Goal: Transaction & Acquisition: Purchase product/service

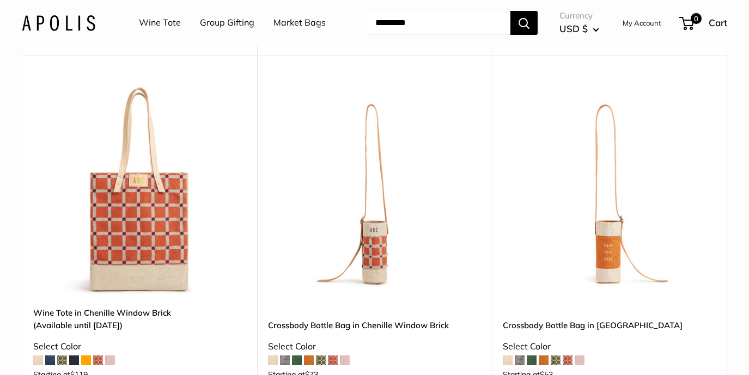
scroll to position [1673, 0]
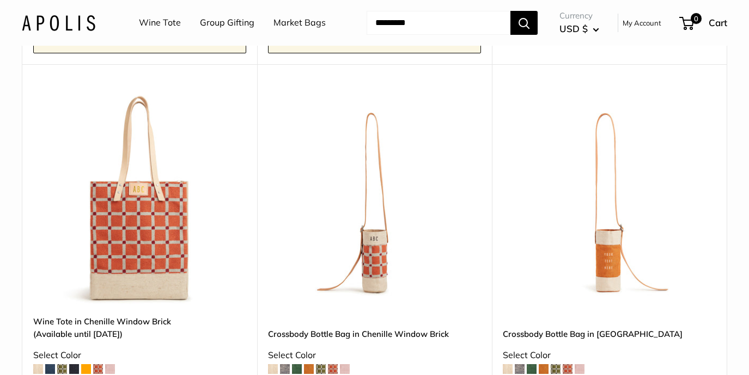
click at [0, 0] on img at bounding box center [0, 0] width 0 height 0
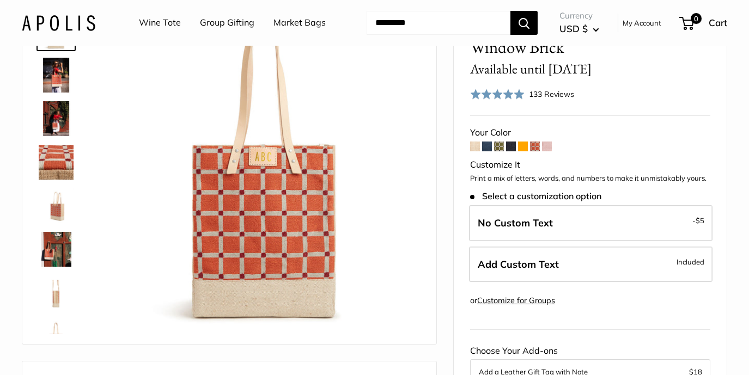
scroll to position [85, 0]
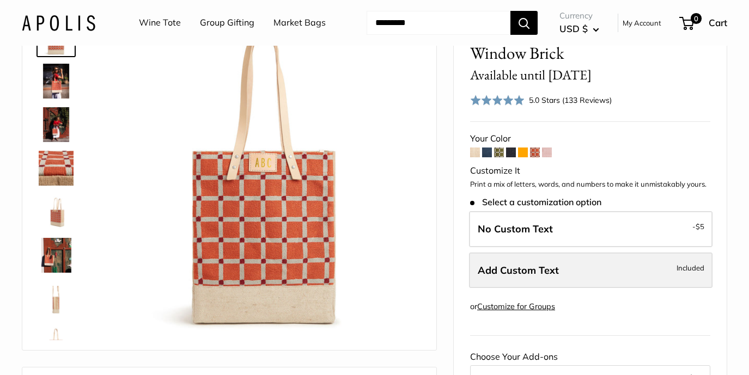
click at [540, 267] on span "Add Custom Text" at bounding box center [518, 270] width 81 height 13
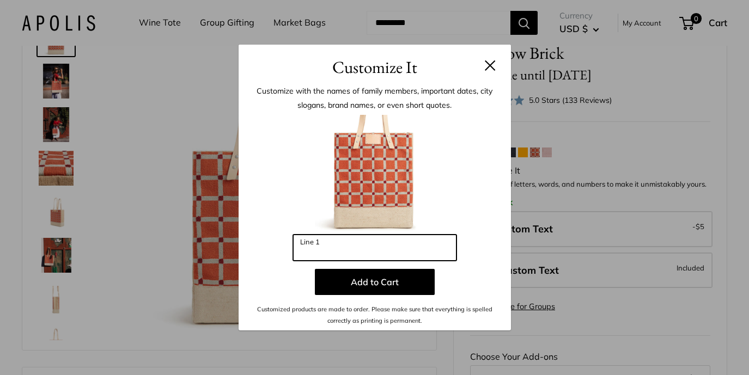
click at [341, 249] on input "Line 1" at bounding box center [374, 248] width 163 height 26
type input "*"
click at [328, 256] on input "***" at bounding box center [374, 248] width 163 height 26
type input "*"
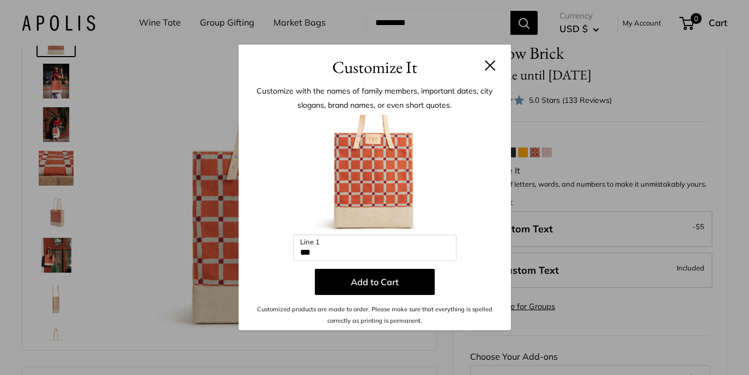
click at [486, 62] on button at bounding box center [490, 65] width 11 height 11
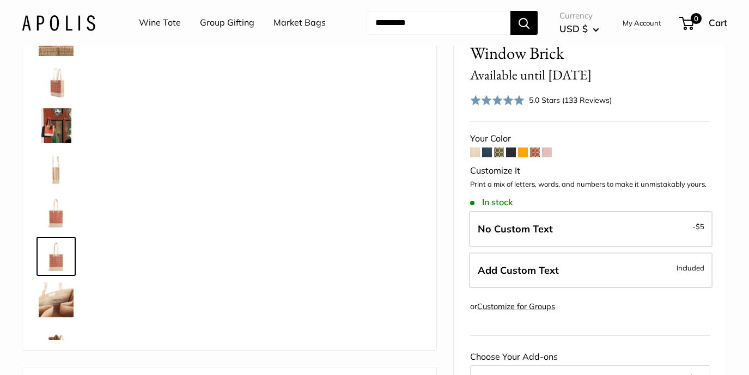
scroll to position [157, 0]
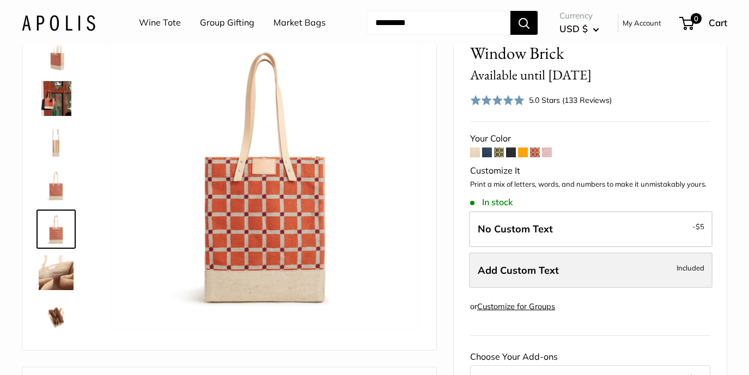
click at [520, 265] on span "Add Custom Text" at bounding box center [518, 270] width 81 height 13
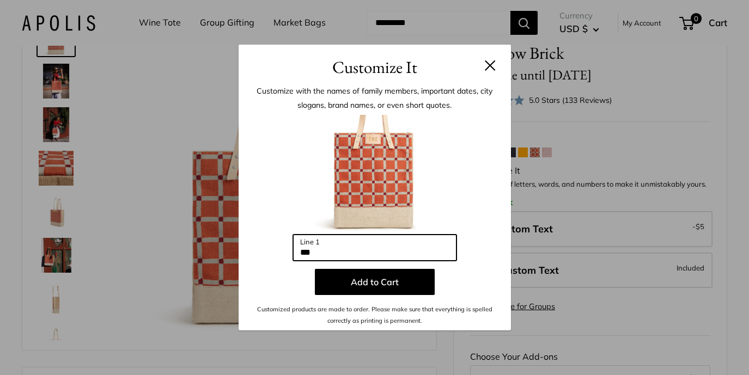
click at [327, 253] on input "***" at bounding box center [374, 248] width 163 height 26
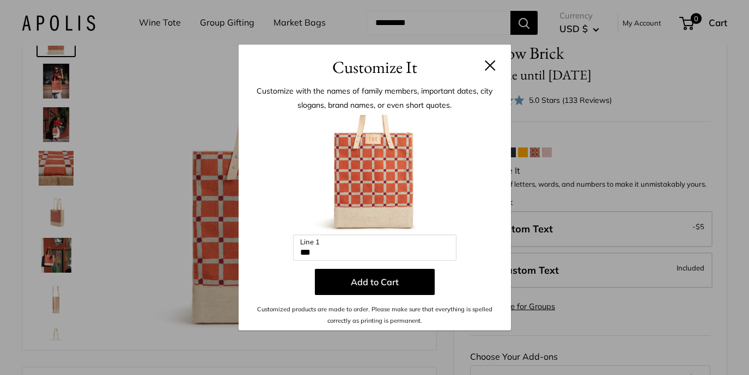
click at [57, 84] on div "Customize It Customize with the names of family members, important dates, city …" at bounding box center [374, 187] width 749 height 375
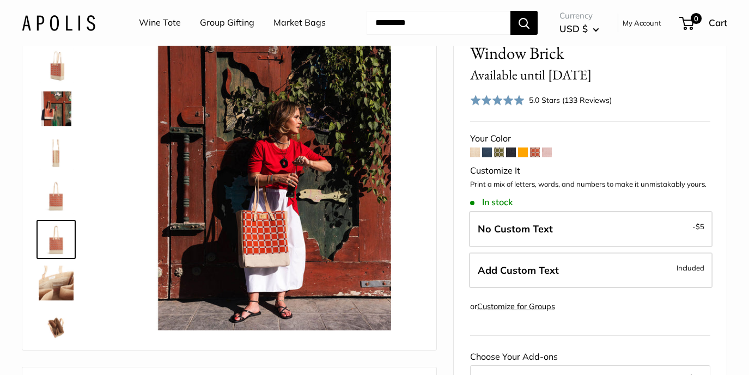
scroll to position [157, 0]
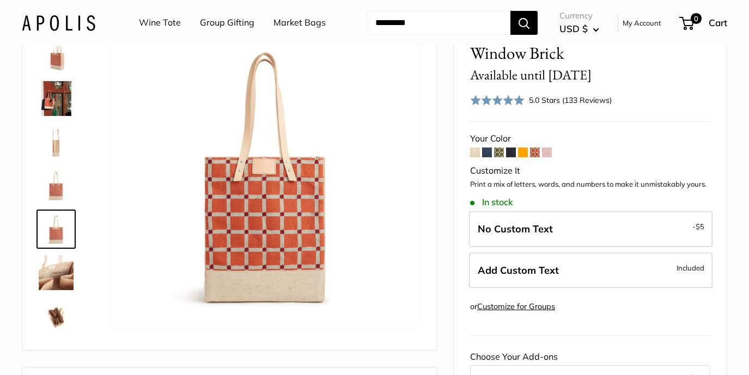
click at [67, 103] on img at bounding box center [56, 98] width 35 height 35
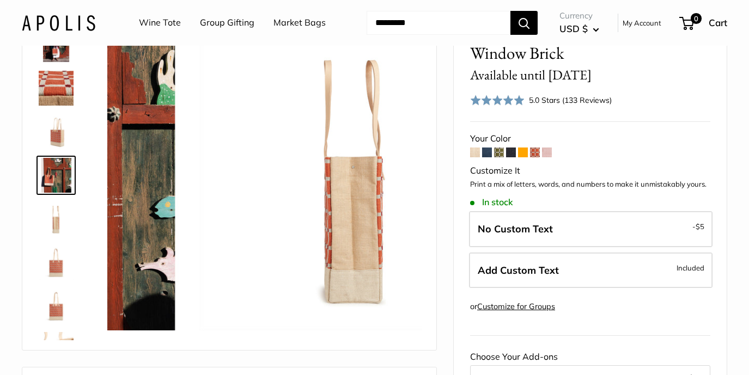
scroll to position [77, 0]
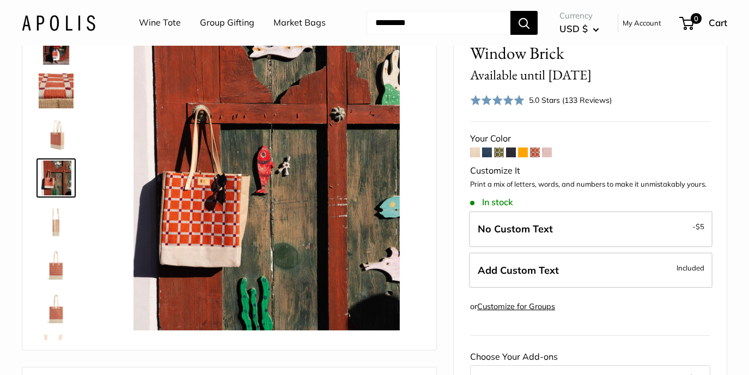
click at [60, 174] on img at bounding box center [56, 178] width 35 height 35
click at [62, 214] on img at bounding box center [56, 221] width 35 height 35
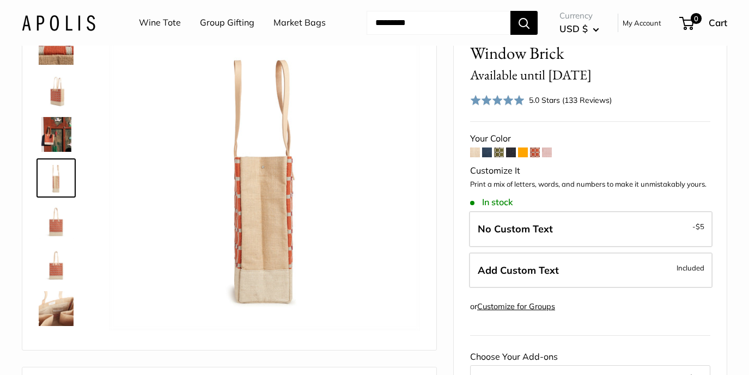
click at [60, 265] on img at bounding box center [56, 265] width 35 height 35
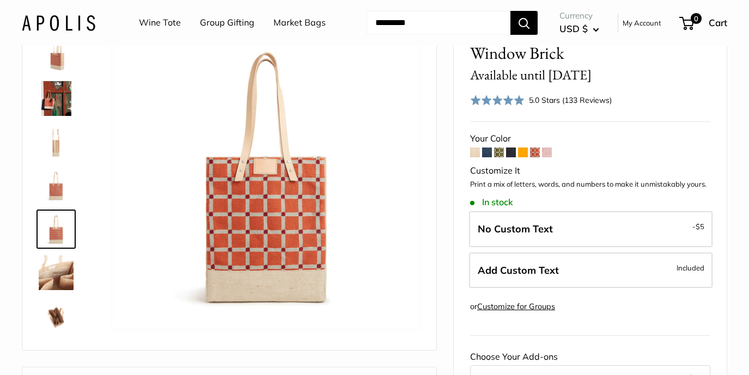
click at [62, 275] on img at bounding box center [56, 273] width 35 height 35
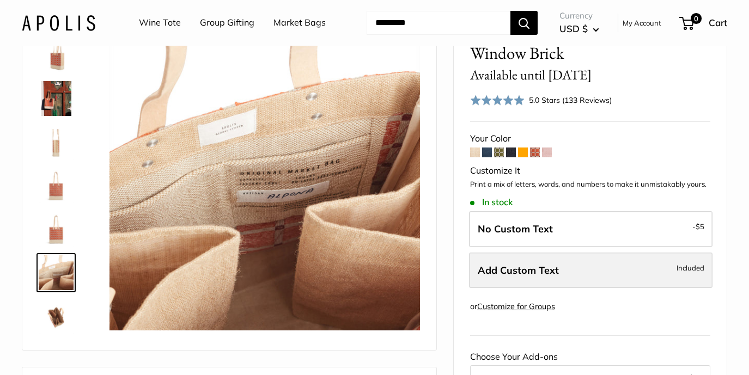
click at [569, 271] on label "Add Custom Text Included" at bounding box center [591, 271] width 244 height 36
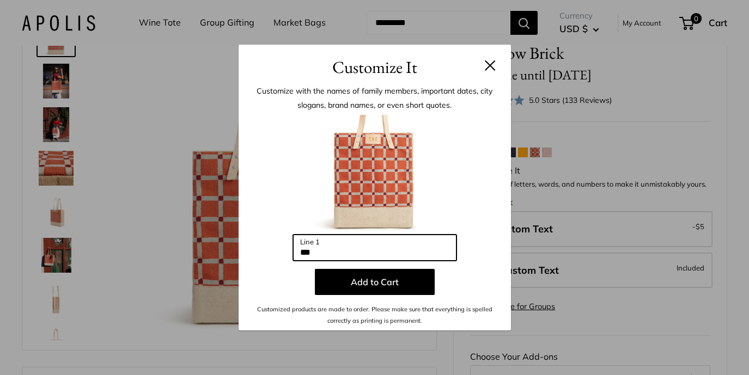
click at [322, 252] on input "***" at bounding box center [374, 248] width 163 height 26
type input "*"
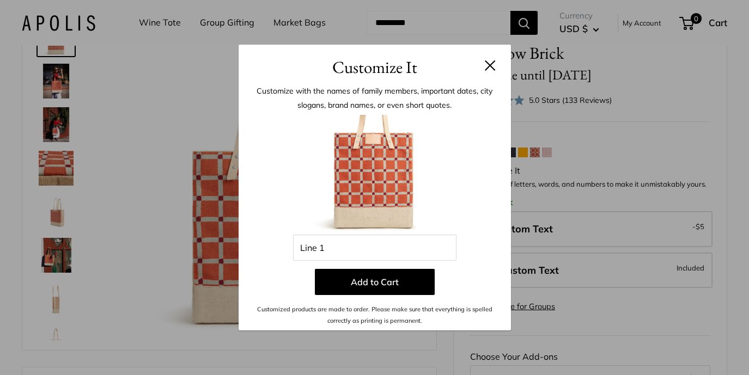
click at [489, 62] on button at bounding box center [490, 65] width 11 height 11
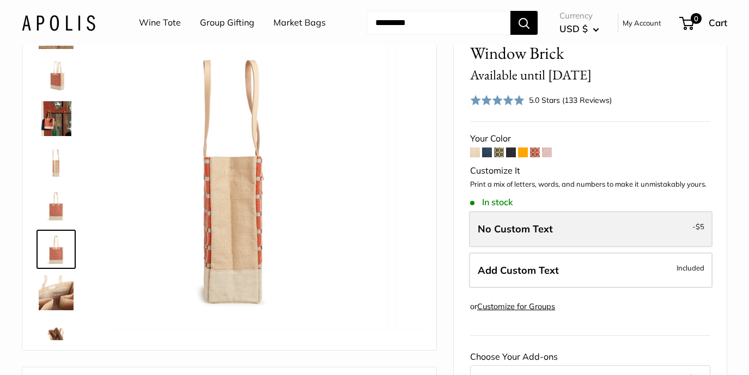
scroll to position [157, 0]
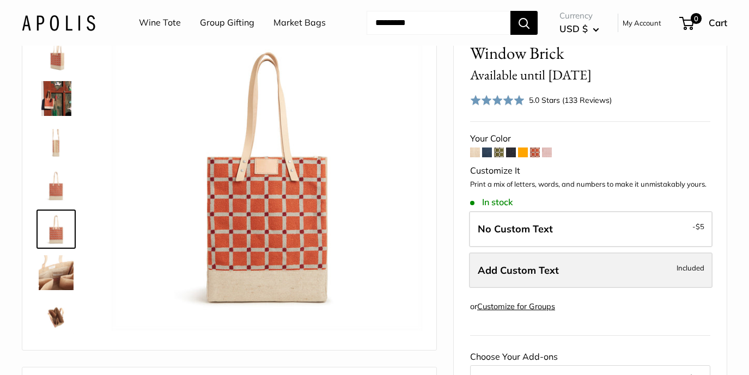
click at [560, 267] on label "Add Custom Text Included" at bounding box center [591, 271] width 244 height 36
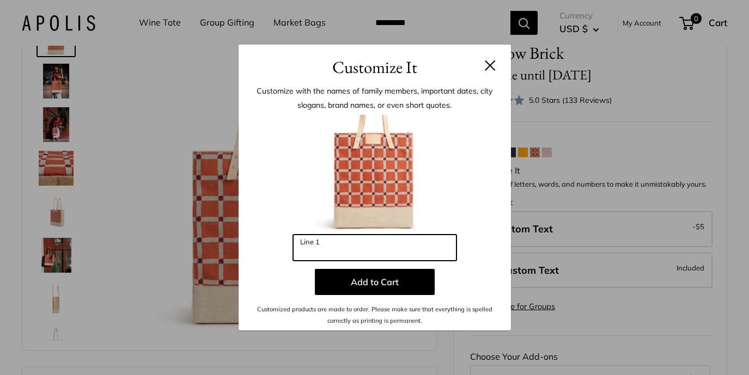
click at [357, 250] on input "Line 1" at bounding box center [374, 248] width 163 height 26
type input "***"
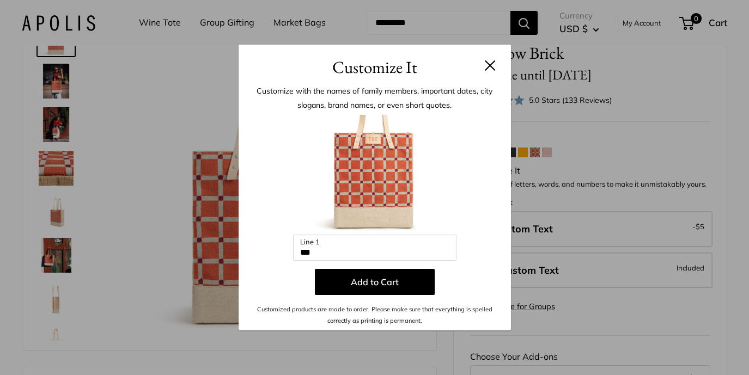
click at [490, 68] on button at bounding box center [490, 65] width 11 height 11
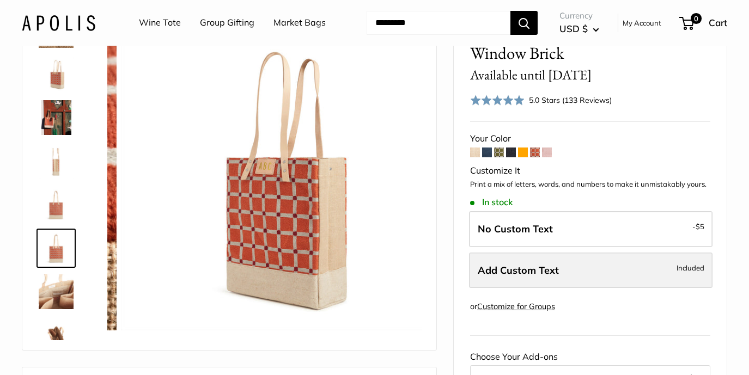
scroll to position [157, 0]
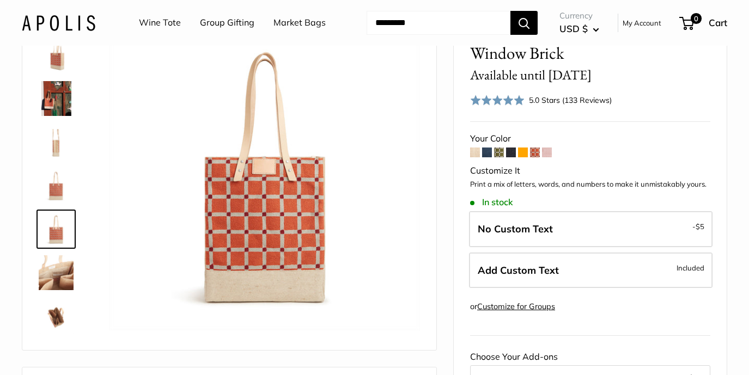
click at [487, 151] on span at bounding box center [487, 153] width 10 height 10
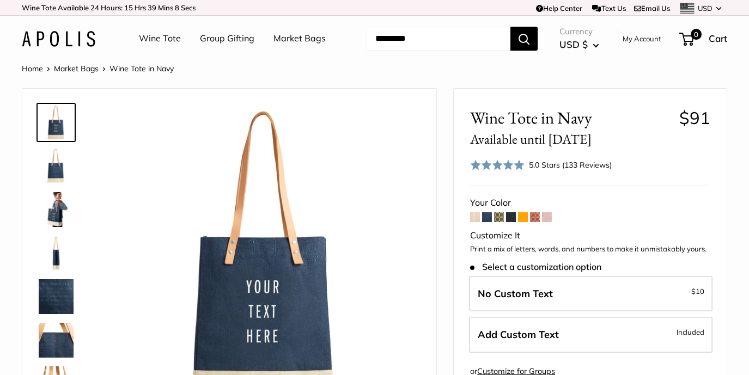
click at [536, 215] on span at bounding box center [535, 218] width 10 height 10
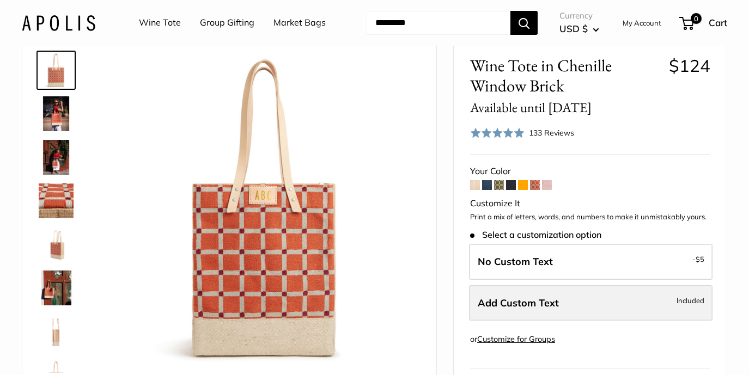
scroll to position [58, 0]
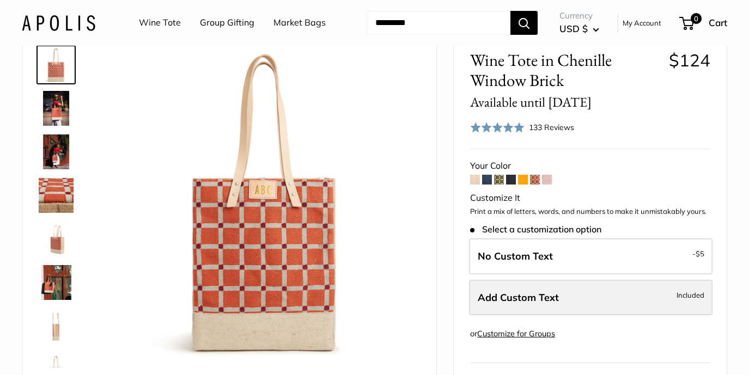
click at [549, 292] on span "Add Custom Text" at bounding box center [518, 298] width 81 height 13
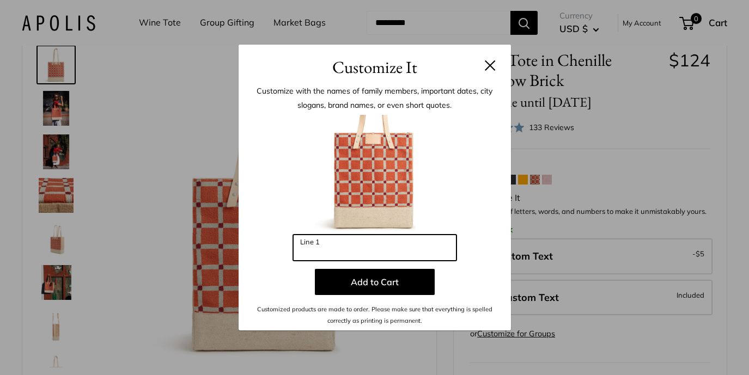
click at [343, 254] on input "Line 1" at bounding box center [374, 248] width 163 height 26
type input "*"
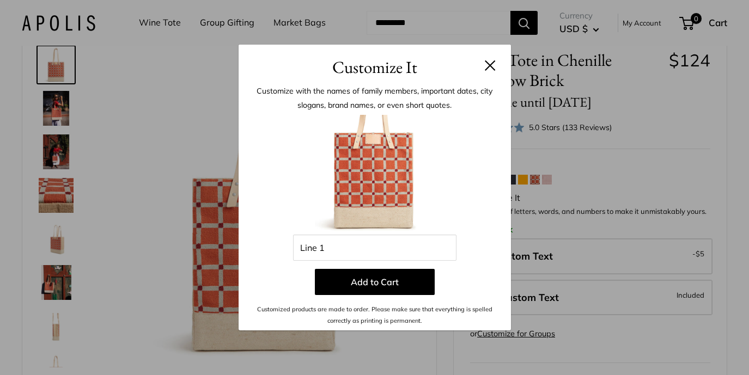
click at [489, 64] on button at bounding box center [490, 65] width 11 height 11
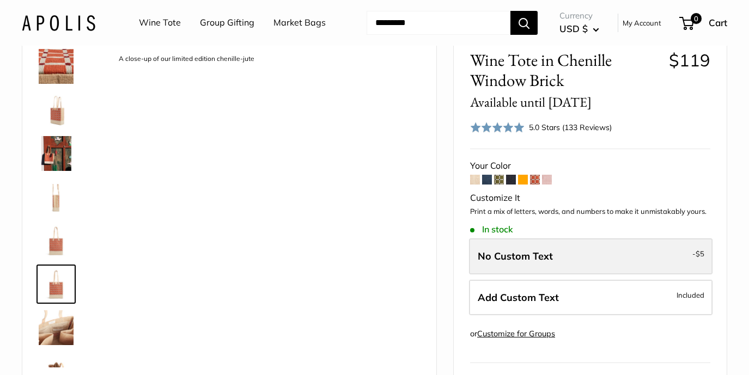
scroll to position [157, 0]
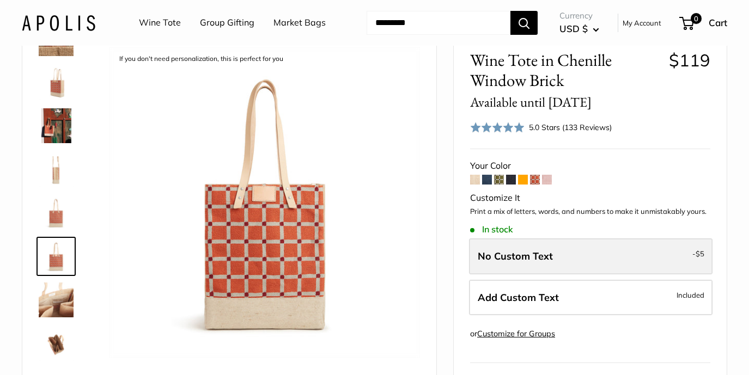
click at [558, 254] on label "No Custom Text - $5" at bounding box center [591, 257] width 244 height 36
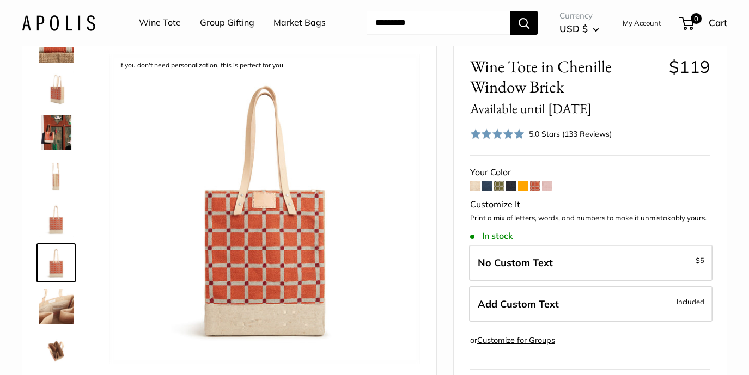
scroll to position [49, 0]
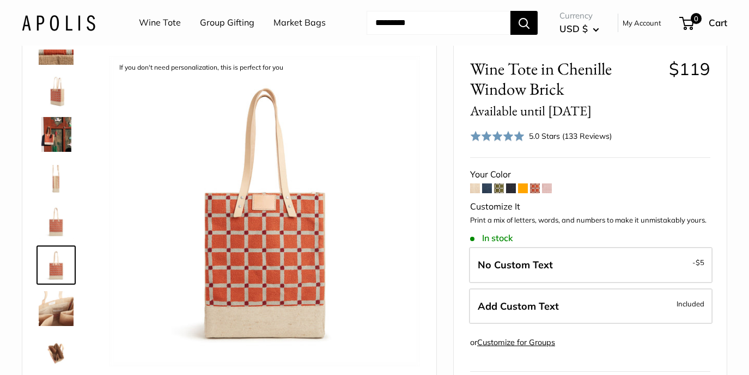
click at [486, 188] on span at bounding box center [487, 189] width 10 height 10
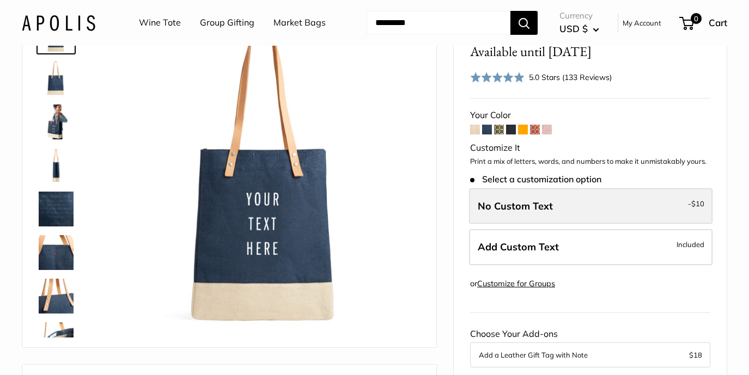
scroll to position [88, 0]
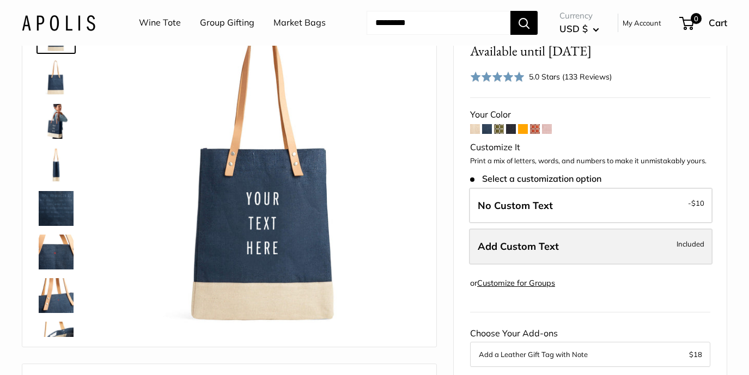
click at [528, 252] on label "Add Custom Text Included" at bounding box center [591, 247] width 244 height 36
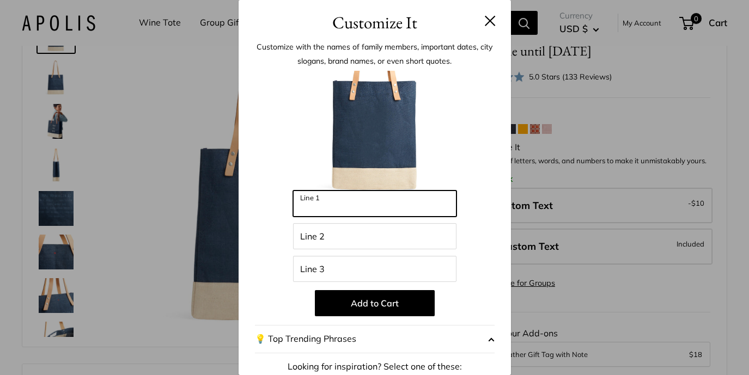
click at [350, 199] on input "Line 1" at bounding box center [374, 204] width 163 height 26
type input "***"
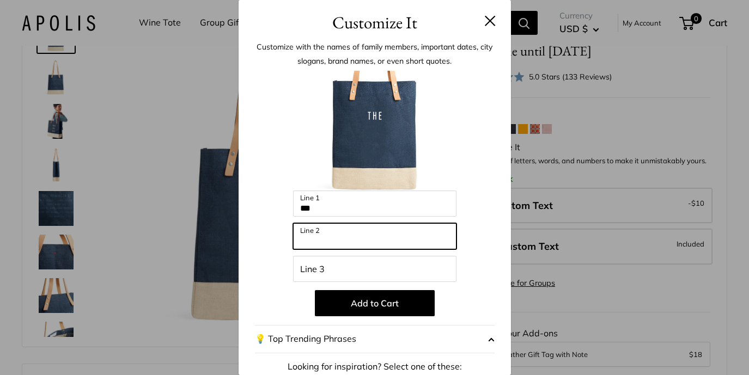
click at [308, 240] on input "Line 2" at bounding box center [374, 236] width 163 height 26
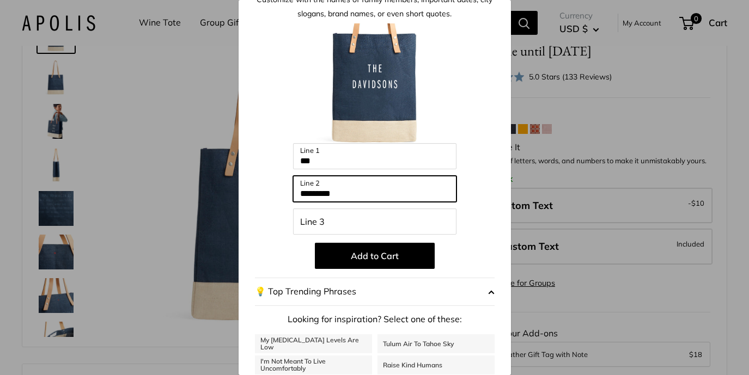
scroll to position [49, 0]
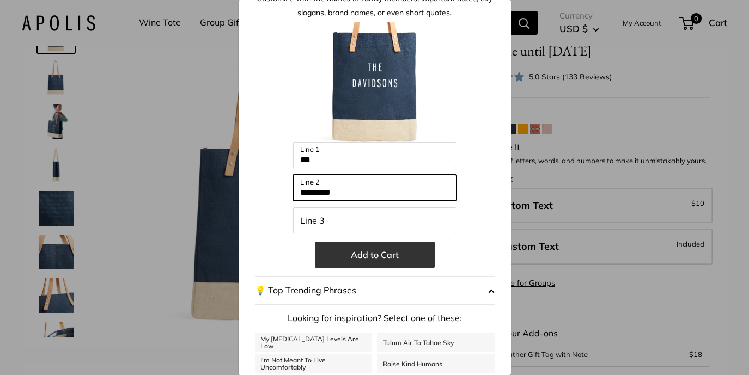
type input "*********"
click at [382, 257] on button "Add to Cart" at bounding box center [375, 255] width 120 height 26
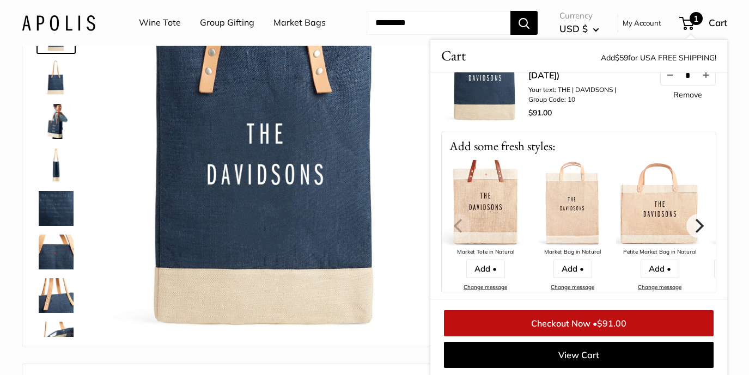
scroll to position [0, 0]
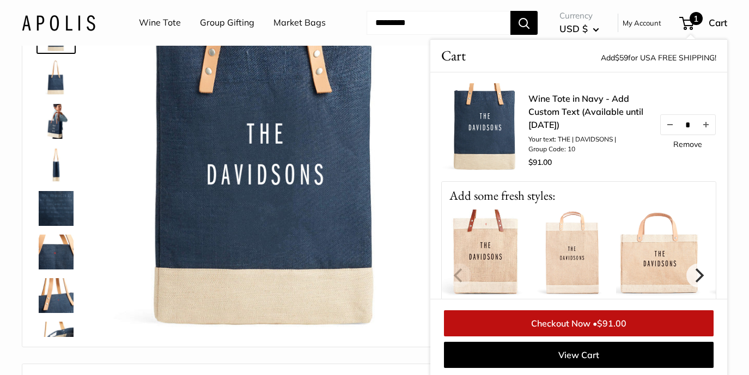
click at [398, 173] on img at bounding box center [265, 172] width 311 height 311
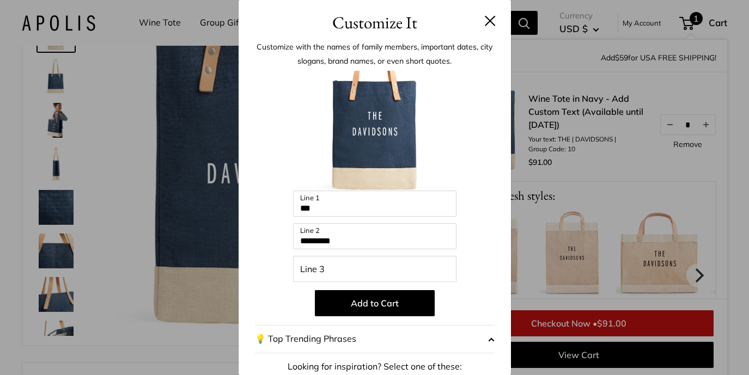
drag, startPoint x: 489, startPoint y: 20, endPoint x: 535, endPoint y: 203, distance: 188.7
click at [489, 20] on button at bounding box center [490, 20] width 11 height 11
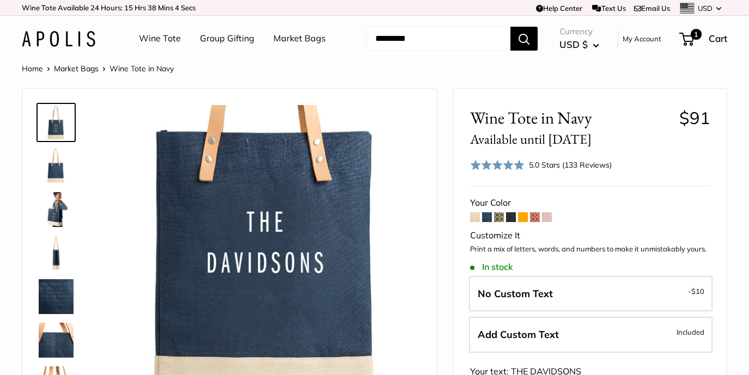
click at [549, 219] on span at bounding box center [547, 218] width 10 height 10
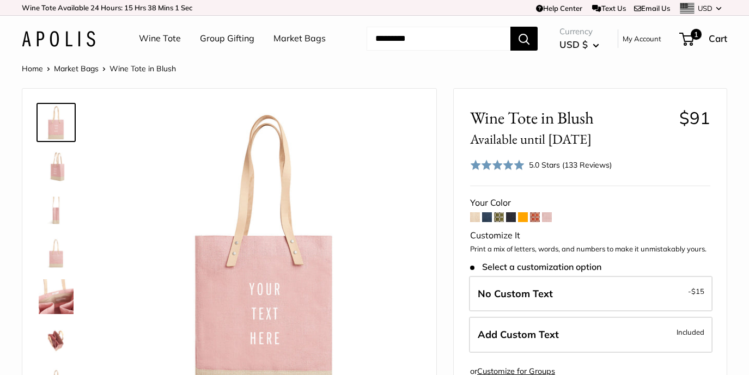
click at [523, 218] on span at bounding box center [523, 218] width 10 height 10
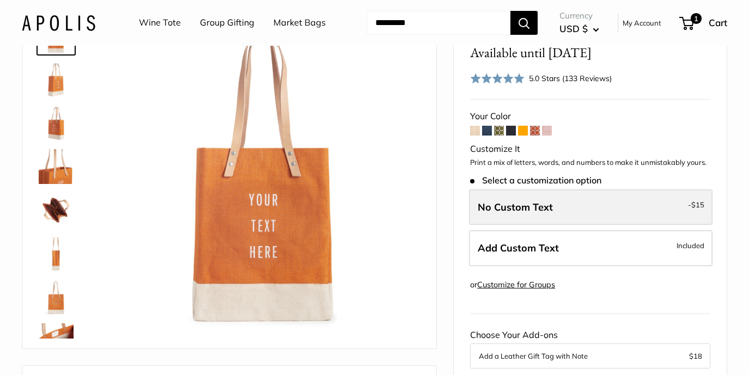
click at [534, 202] on span "No Custom Text" at bounding box center [515, 207] width 75 height 13
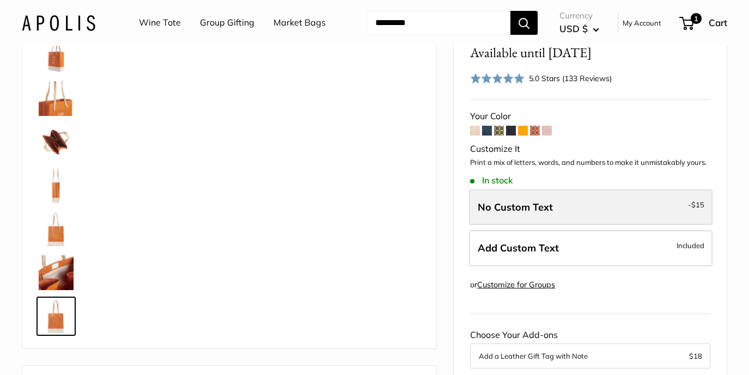
scroll to position [70, 0]
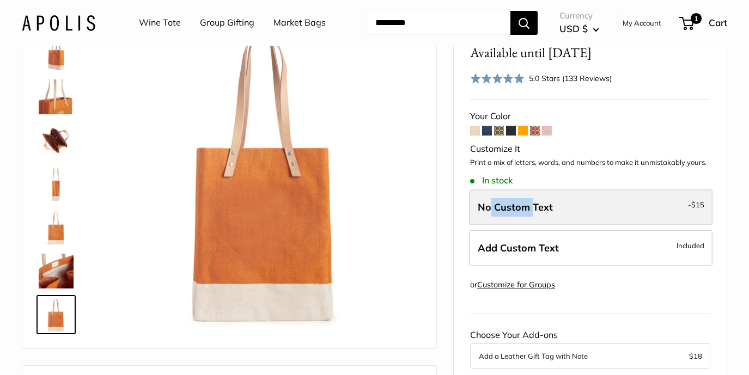
click at [490, 204] on span "No Custom Text" at bounding box center [515, 207] width 75 height 13
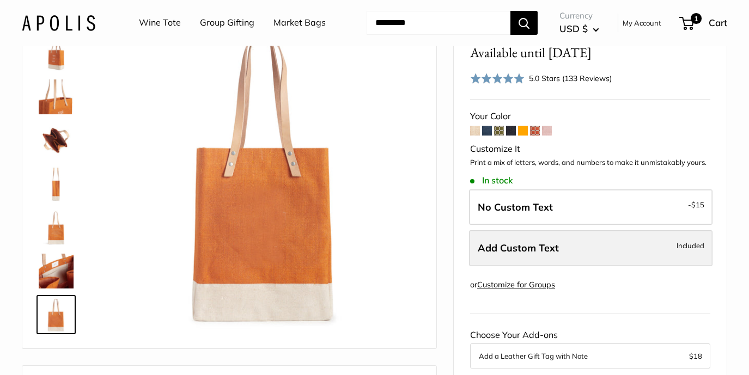
click at [500, 235] on label "Add Custom Text Included" at bounding box center [591, 249] width 244 height 36
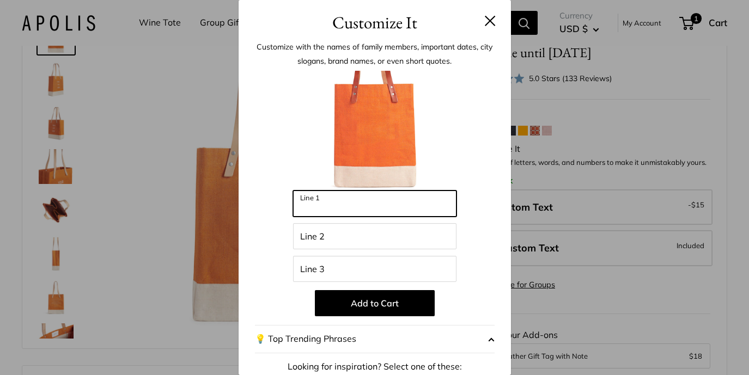
click at [324, 205] on input "Line 1" at bounding box center [374, 204] width 163 height 26
type input "***"
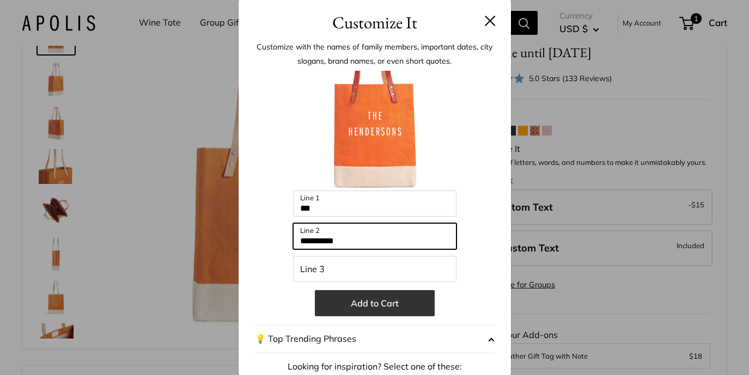
type input "**********"
click at [367, 307] on button "Add to Cart" at bounding box center [375, 303] width 120 height 26
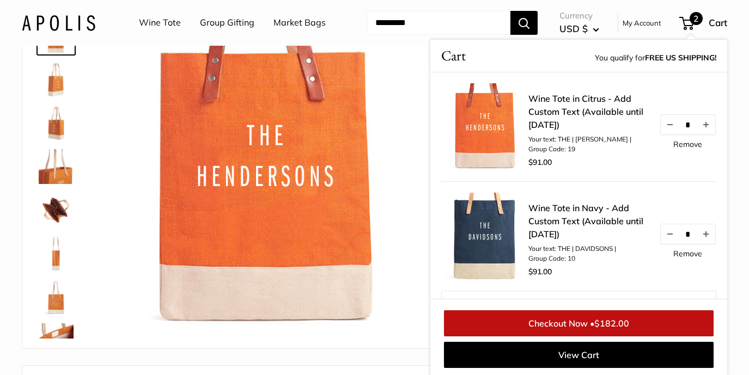
click at [399, 220] on img at bounding box center [265, 174] width 311 height 311
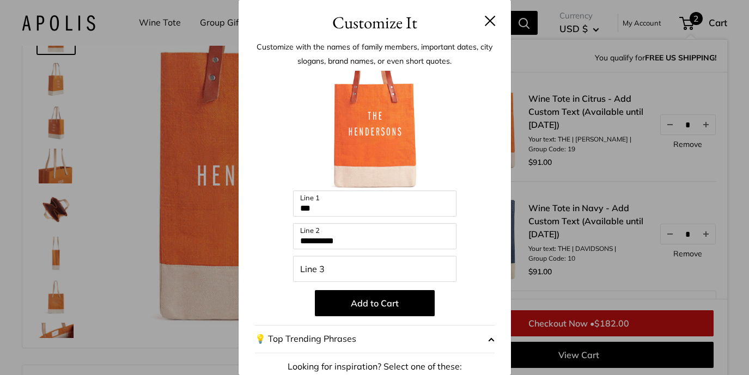
scroll to position [88, 0]
click at [488, 20] on button at bounding box center [490, 20] width 11 height 11
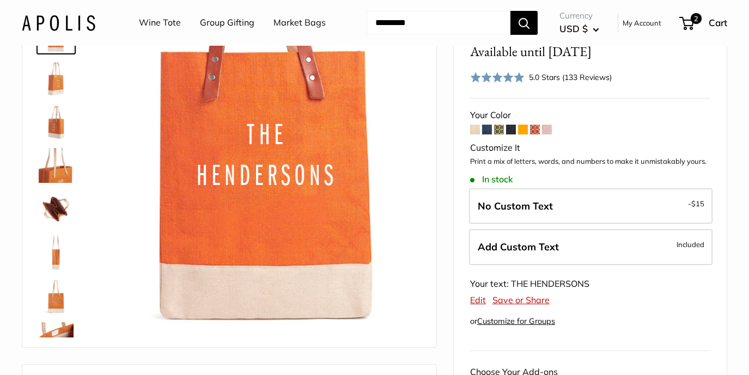
click at [473, 128] on span at bounding box center [475, 130] width 10 height 10
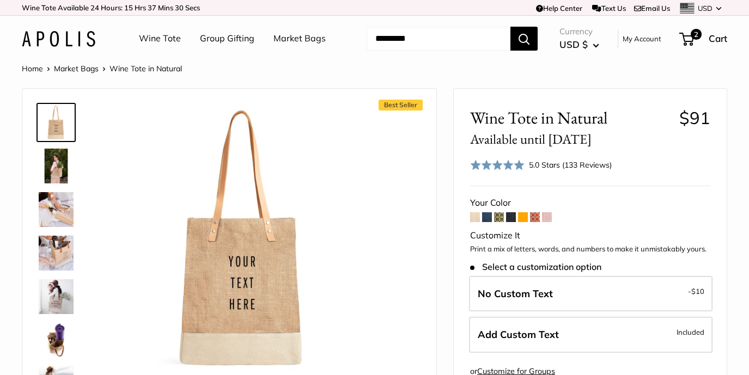
click at [487, 217] on span at bounding box center [487, 218] width 10 height 10
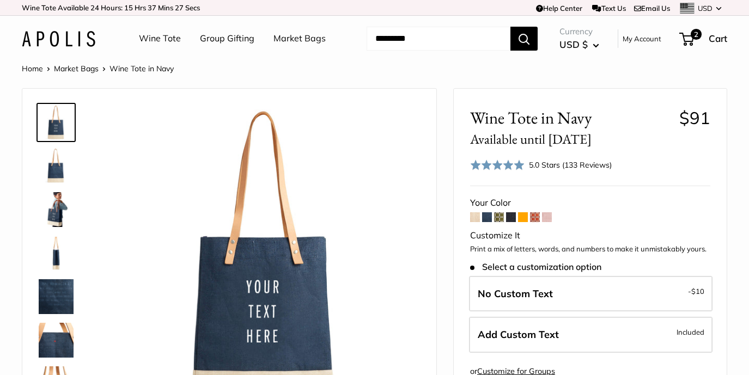
click at [538, 216] on span at bounding box center [535, 218] width 10 height 10
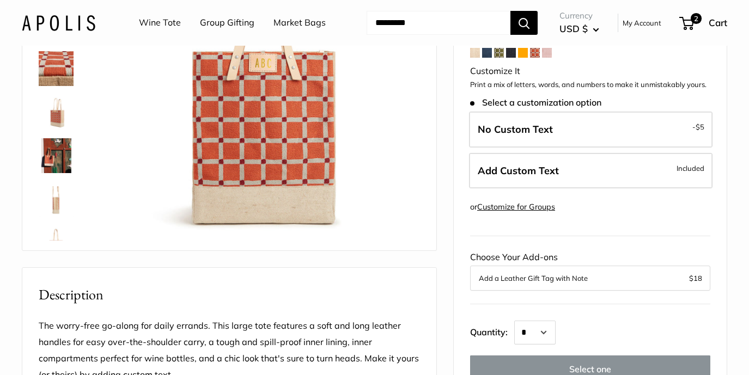
scroll to position [218, 0]
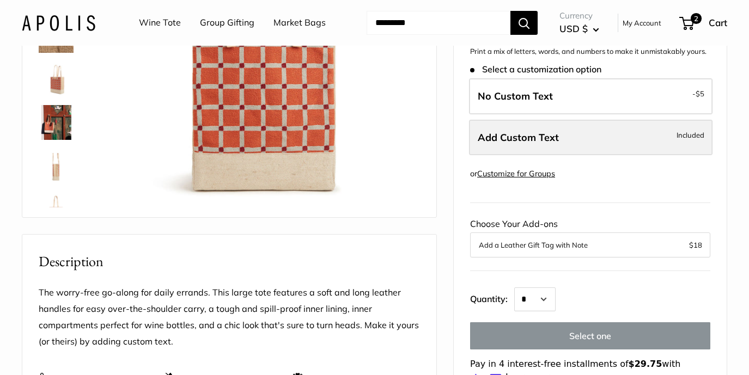
click at [530, 147] on label "Add Custom Text Included" at bounding box center [591, 138] width 244 height 36
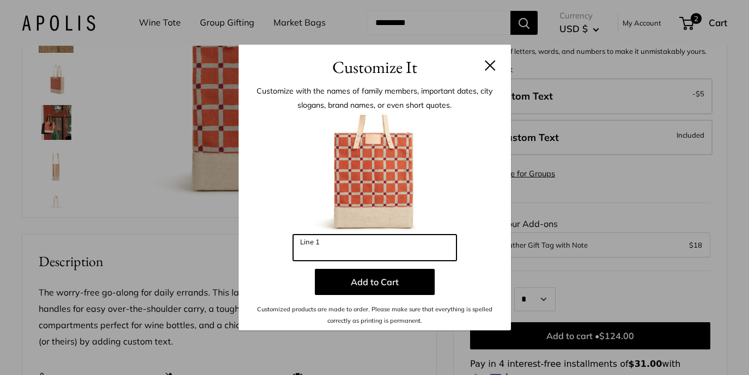
click at [316, 247] on input "Line 1" at bounding box center [374, 248] width 163 height 26
type input "*"
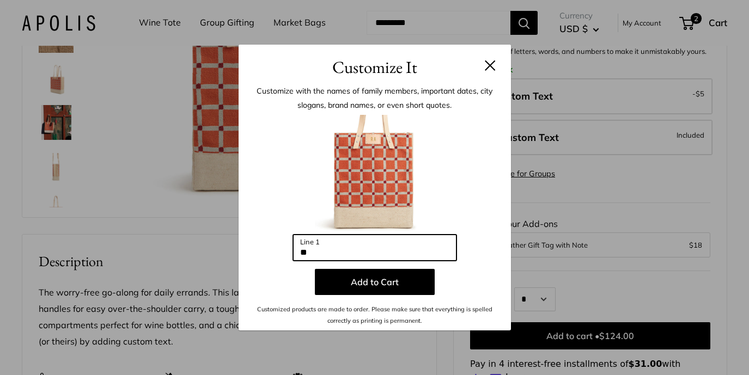
type input "*"
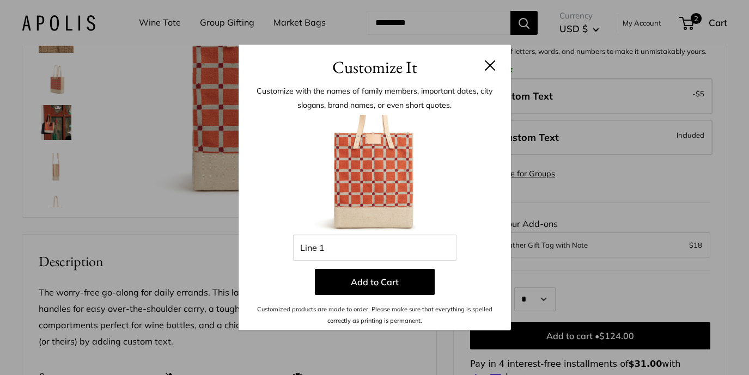
click at [489, 68] on button at bounding box center [490, 65] width 11 height 11
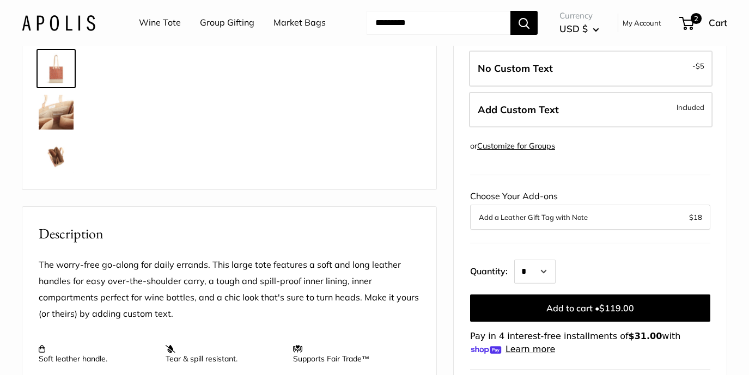
scroll to position [265, 0]
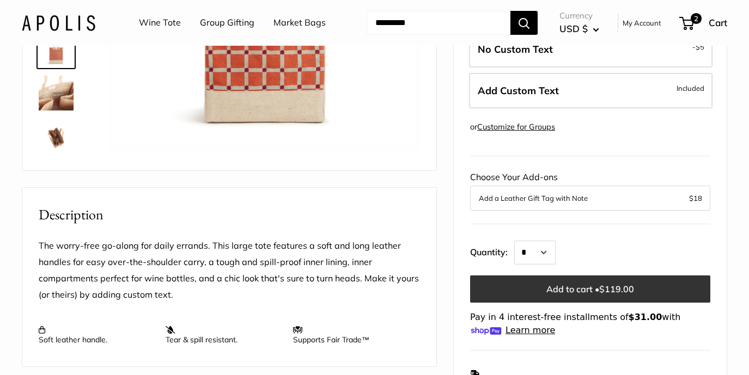
click at [588, 283] on button "Add to cart • $119.00" at bounding box center [590, 289] width 240 height 27
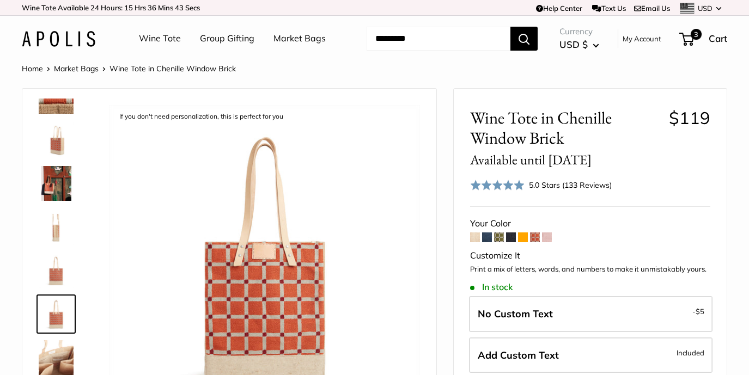
scroll to position [0, 0]
click at [512, 237] on span at bounding box center [511, 238] width 10 height 10
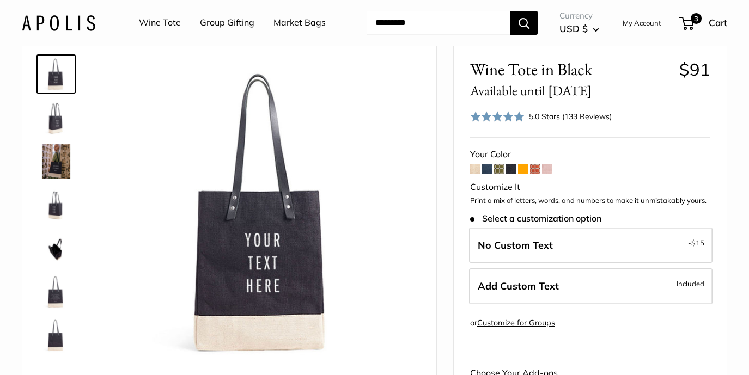
scroll to position [46, 0]
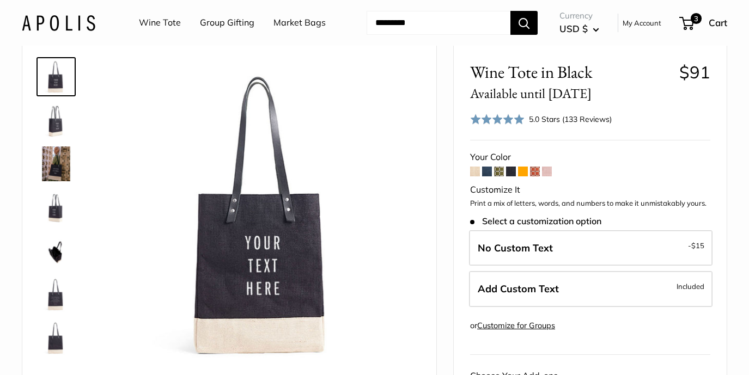
click at [62, 123] on img at bounding box center [56, 120] width 35 height 35
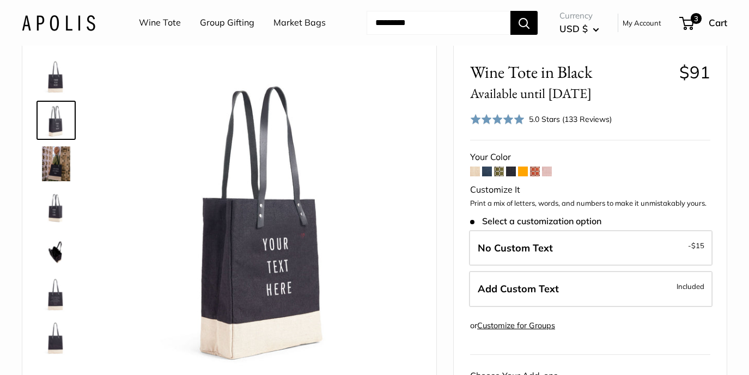
click at [67, 159] on img at bounding box center [56, 164] width 35 height 35
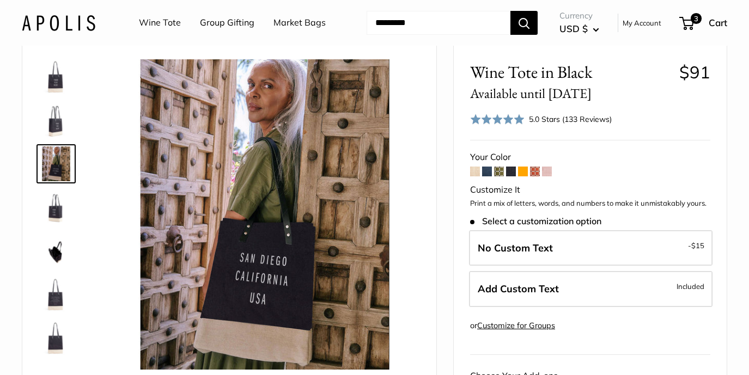
click at [59, 210] on img at bounding box center [56, 207] width 35 height 35
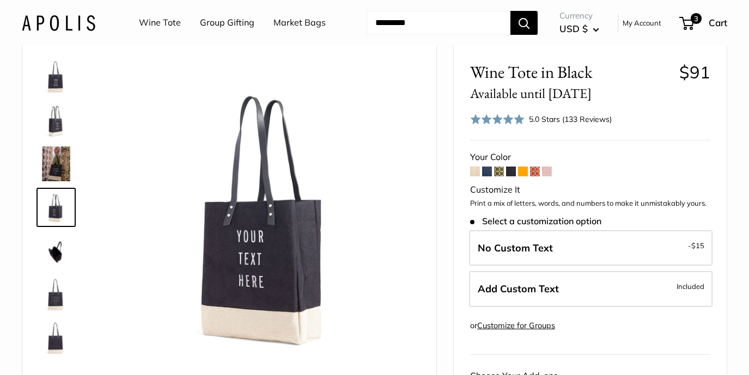
click at [58, 245] on img at bounding box center [56, 251] width 35 height 35
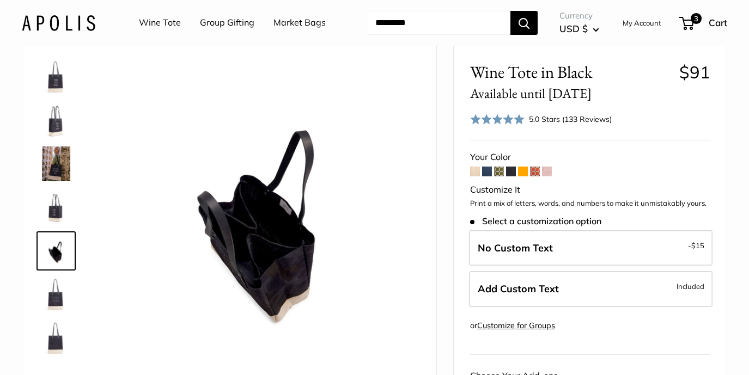
click at [487, 172] on span at bounding box center [487, 172] width 10 height 10
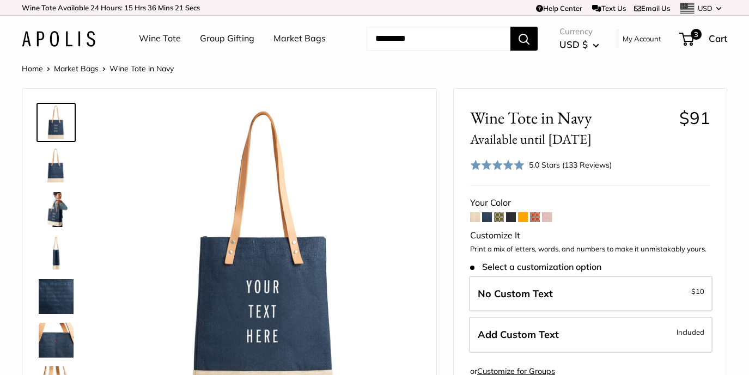
click at [514, 218] on span at bounding box center [511, 218] width 10 height 10
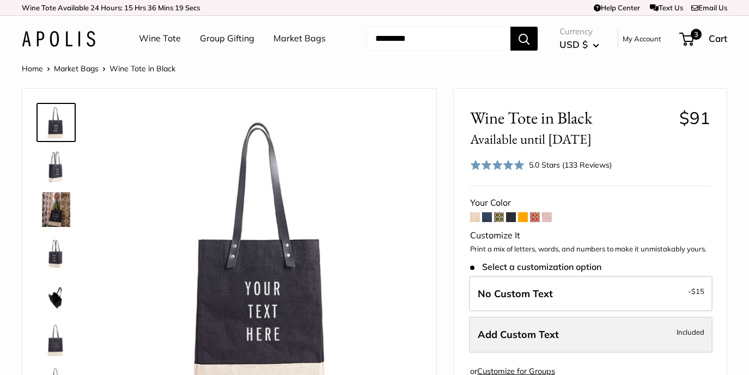
click at [531, 332] on span "Add Custom Text" at bounding box center [518, 335] width 81 height 13
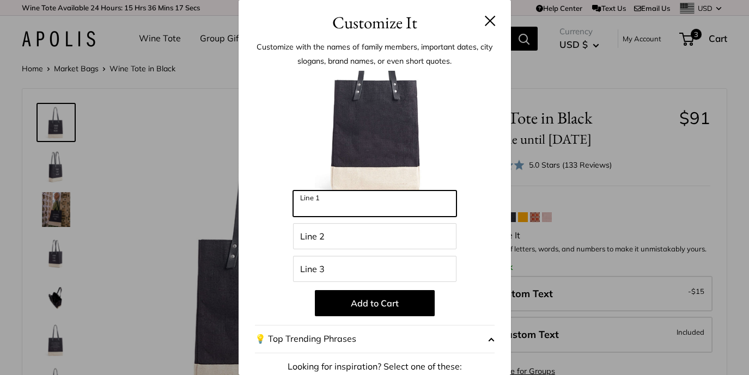
click at [313, 202] on input "Line 1" at bounding box center [374, 204] width 163 height 26
type input "***"
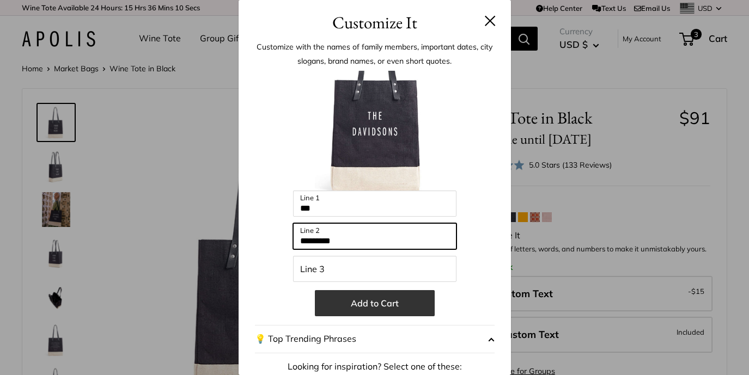
type input "*********"
click at [378, 302] on button "Add to Cart" at bounding box center [375, 303] width 120 height 26
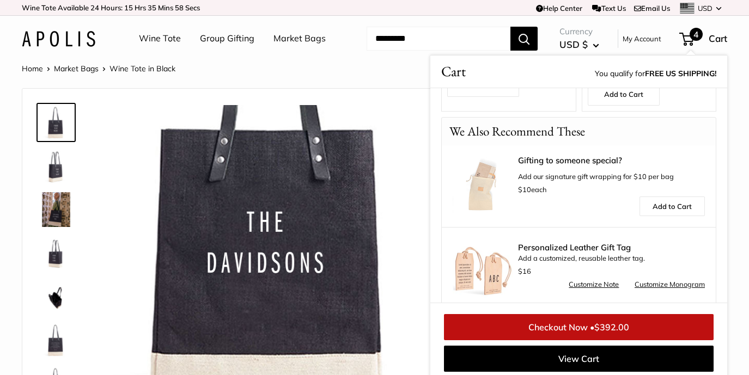
scroll to position [719, 0]
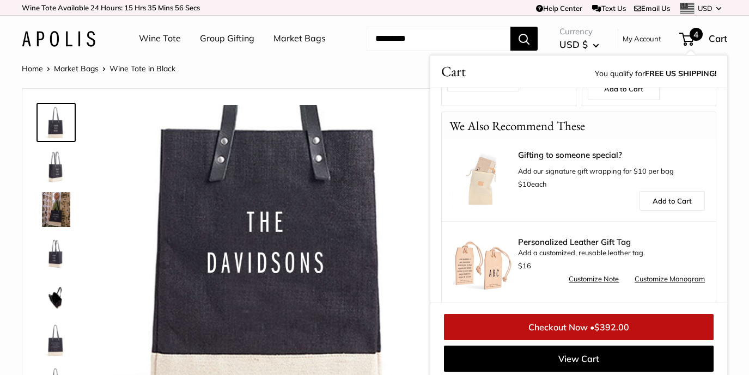
click at [573, 323] on link "Checkout Now • $392.00" at bounding box center [579, 327] width 270 height 26
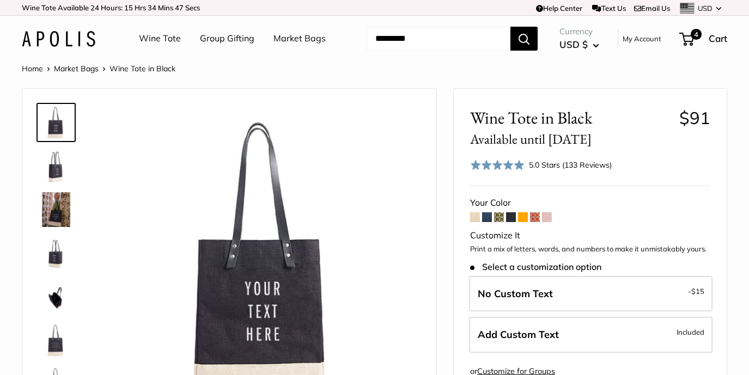
click at [152, 39] on link "Wine Tote" at bounding box center [160, 39] width 42 height 16
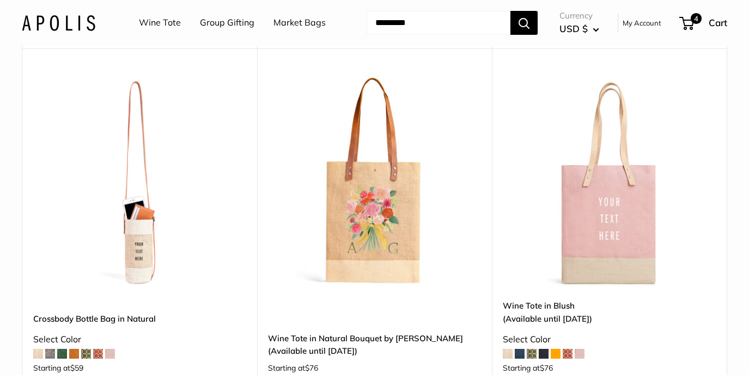
scroll to position [503, 0]
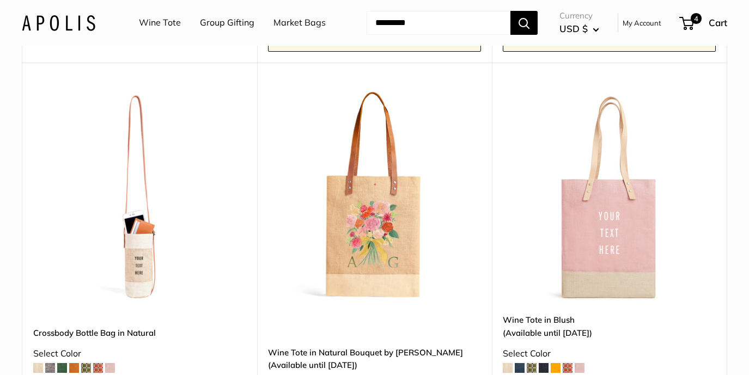
click at [0, 0] on img at bounding box center [0, 0] width 0 height 0
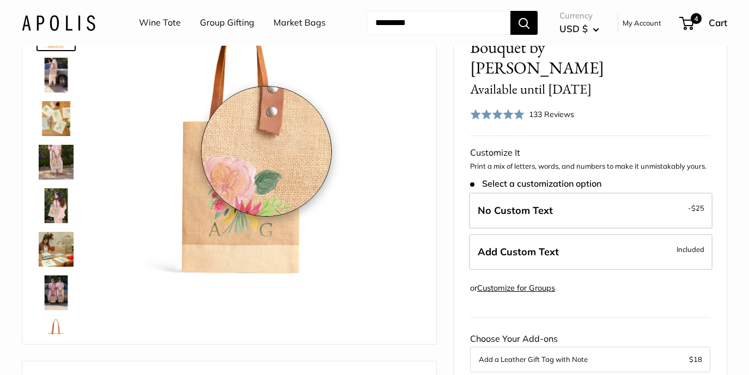
scroll to position [117, 0]
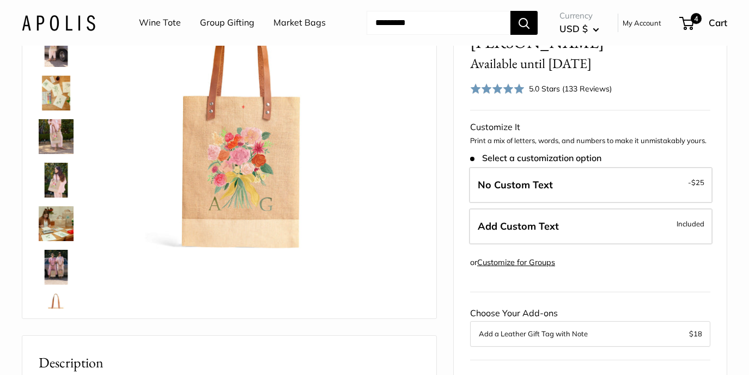
click at [51, 136] on img at bounding box center [56, 136] width 35 height 35
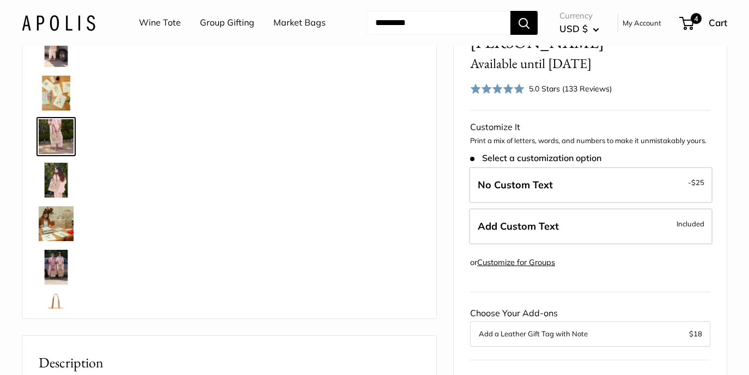
scroll to position [0, 0]
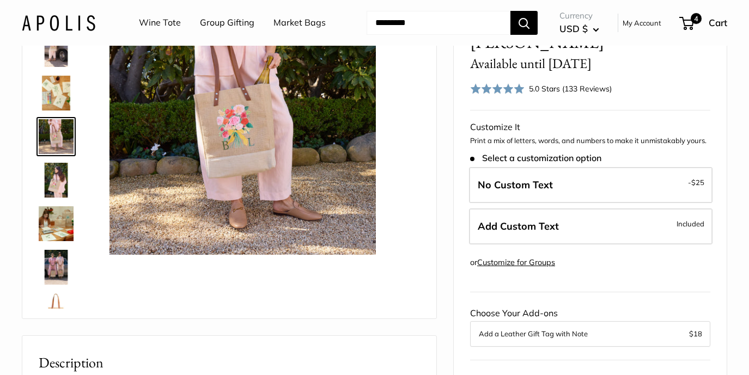
click at [48, 151] on img at bounding box center [56, 136] width 35 height 35
click at [58, 182] on img at bounding box center [56, 180] width 35 height 35
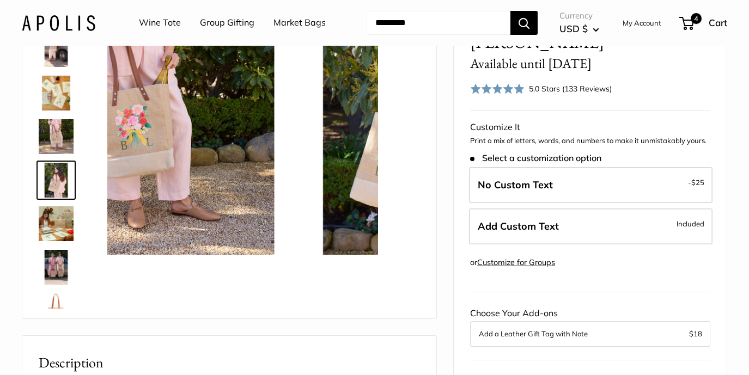
scroll to position [26, 0]
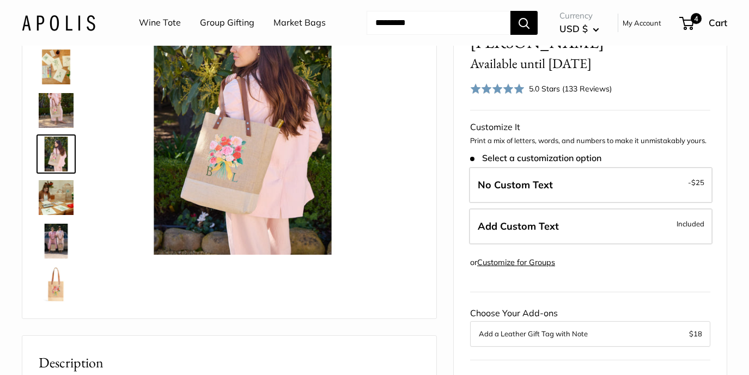
click at [57, 198] on img at bounding box center [56, 197] width 35 height 35
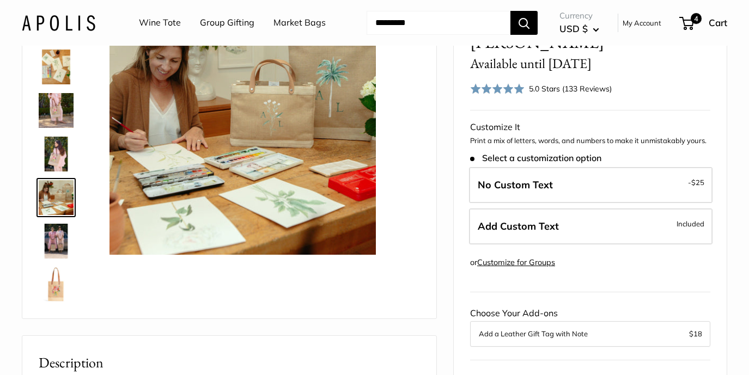
click at [58, 239] on img at bounding box center [56, 241] width 35 height 35
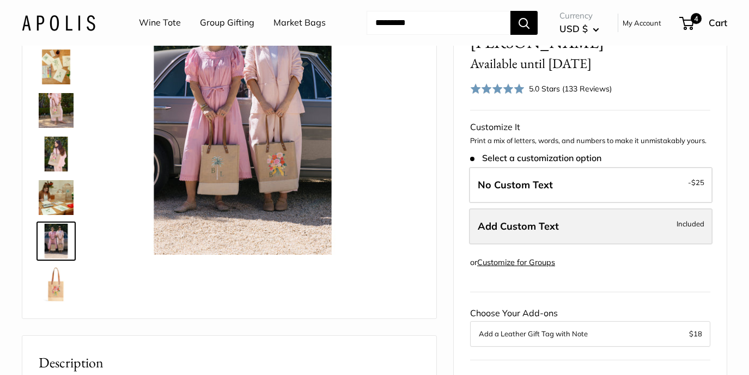
click at [535, 220] on span "Add Custom Text" at bounding box center [518, 226] width 81 height 13
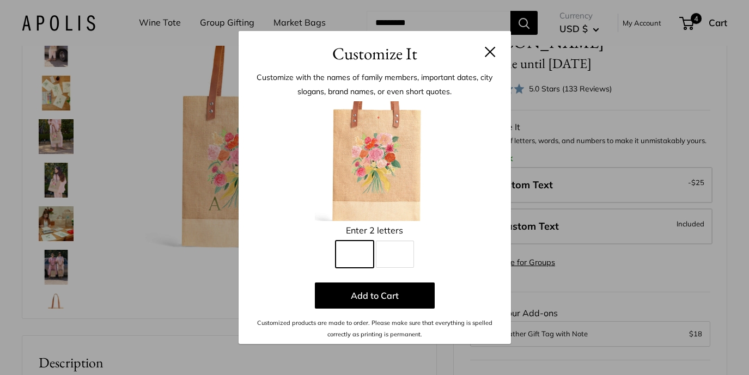
click at [359, 250] on input "Line 1" at bounding box center [355, 254] width 38 height 27
type input "*"
click at [362, 258] on input "*" at bounding box center [355, 254] width 38 height 27
click at [487, 52] on button at bounding box center [490, 51] width 11 height 11
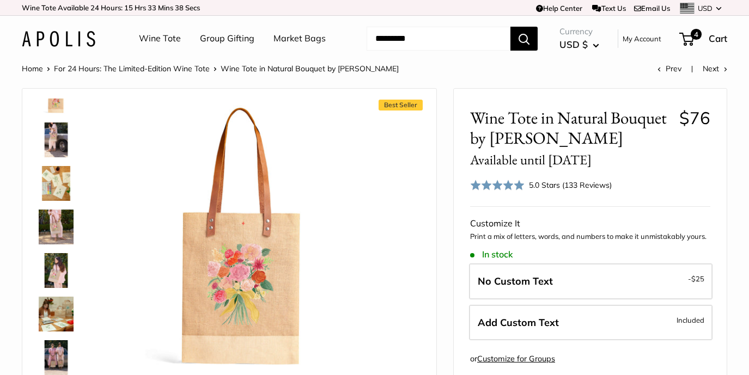
click at [160, 40] on link "Wine Tote" at bounding box center [160, 39] width 42 height 16
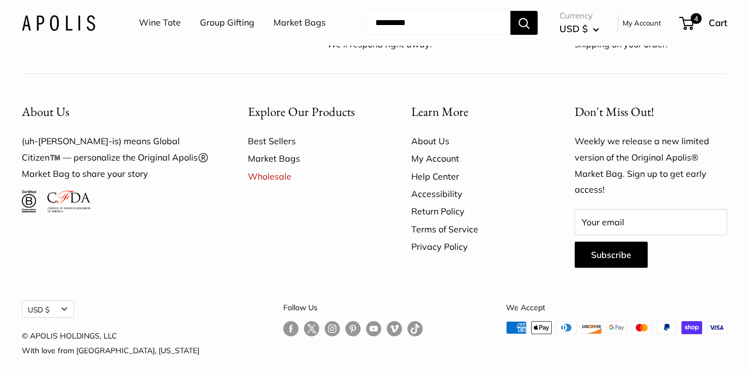
scroll to position [2660, 0]
click at [707, 20] on div "4 Cart" at bounding box center [704, 22] width 47 height 17
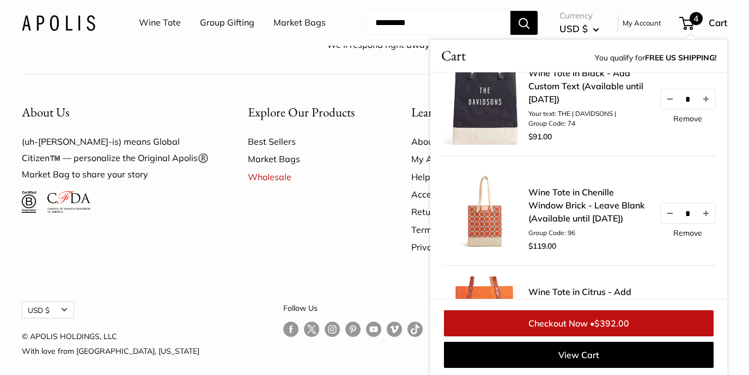
scroll to position [0, 0]
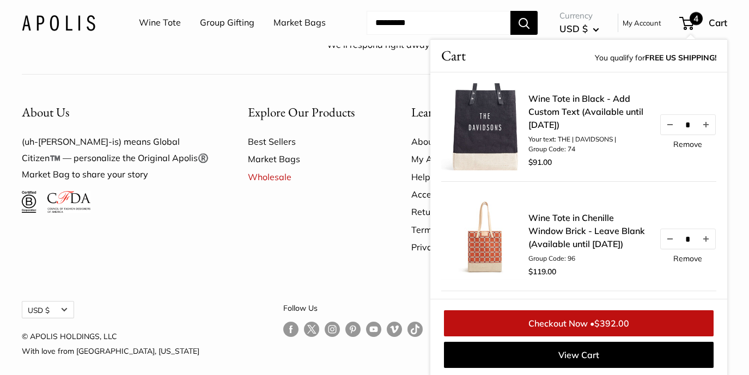
click at [582, 320] on link "Checkout Now • $392.00" at bounding box center [579, 324] width 270 height 26
